Goal: Transaction & Acquisition: Obtain resource

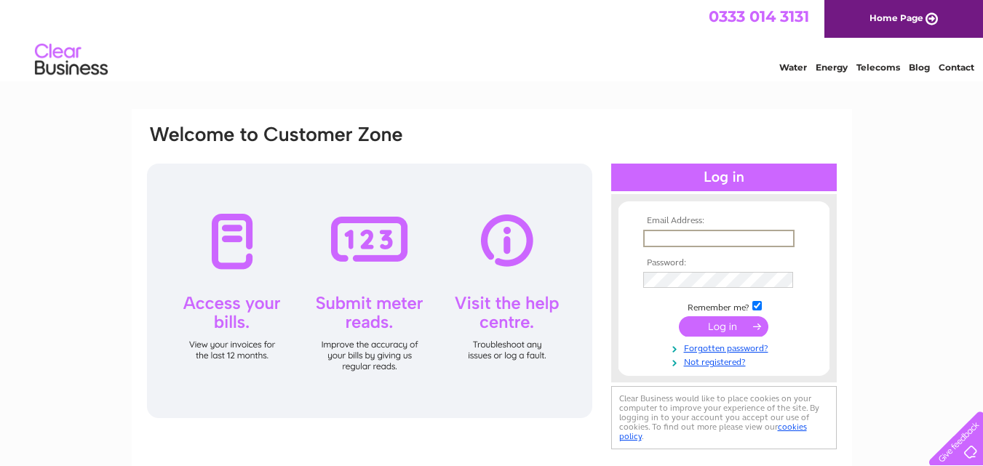
click at [657, 237] on input "text" at bounding box center [718, 238] width 151 height 17
type input "[EMAIL_ADDRESS][DOMAIN_NAME]"
click at [723, 327] on input "submit" at bounding box center [723, 325] width 89 height 20
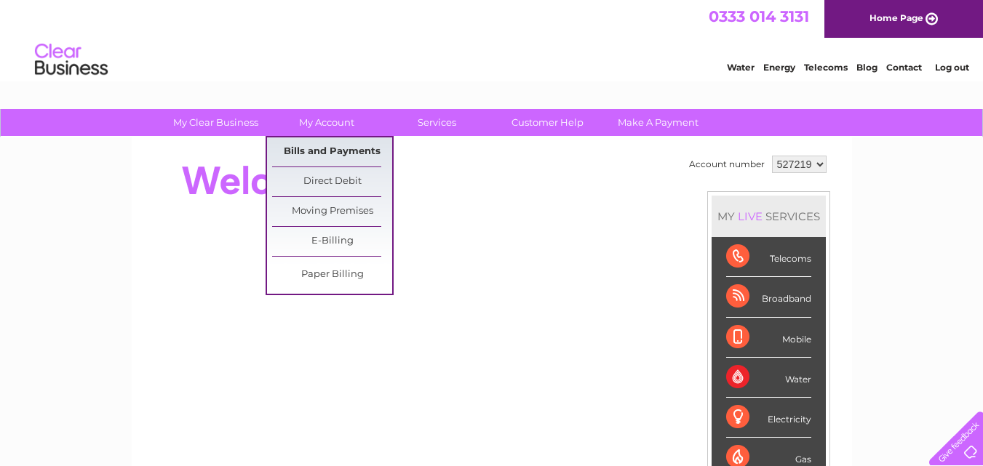
click at [333, 151] on link "Bills and Payments" at bounding box center [332, 151] width 120 height 29
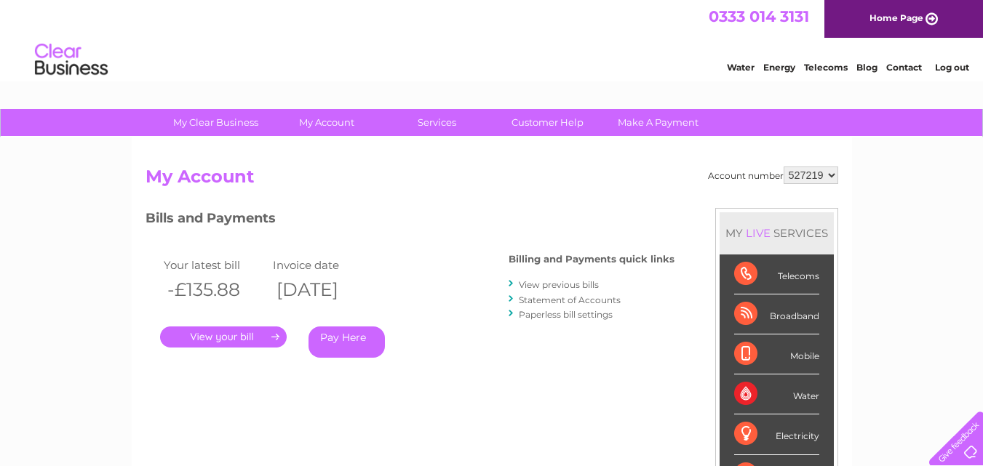
click at [237, 332] on link "." at bounding box center [223, 337] width 127 height 21
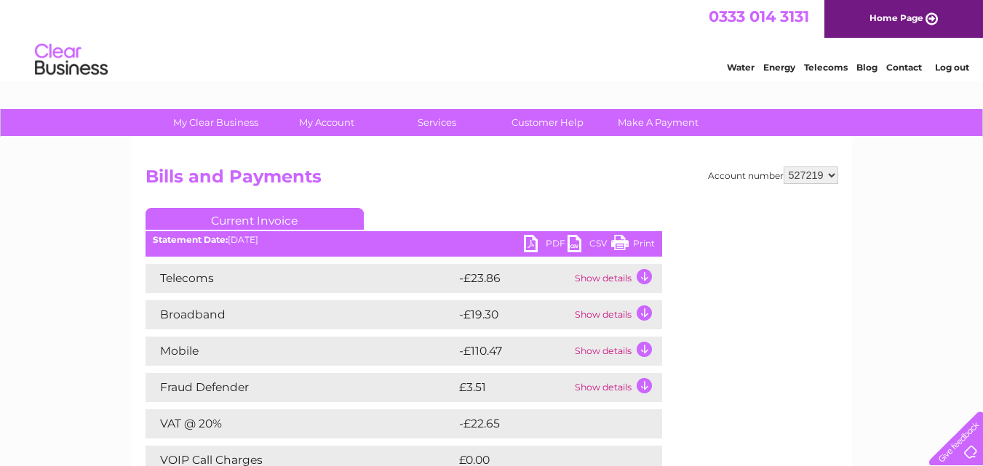
click at [535, 247] on link "PDF" at bounding box center [546, 245] width 44 height 21
